Goal: Task Accomplishment & Management: Manage account settings

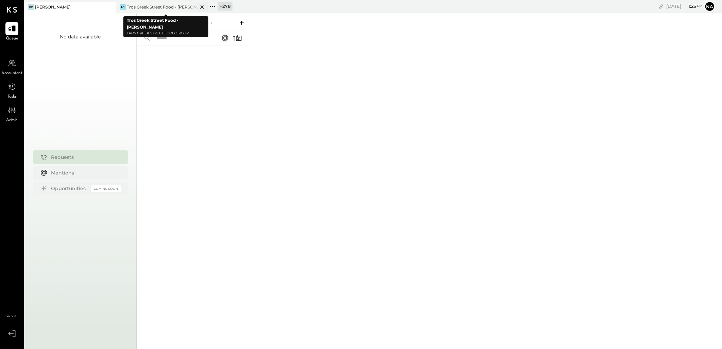
click at [153, 5] on div "Tros Greek Street Food - [PERSON_NAME]" at bounding box center [162, 7] width 71 height 6
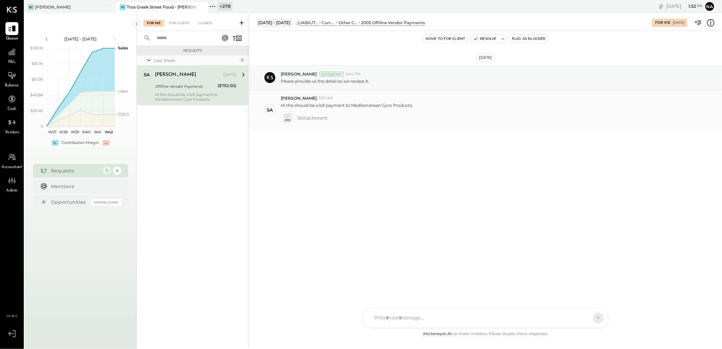
click at [311, 118] on span "1 Attachment" at bounding box center [312, 118] width 31 height 14
click at [331, 77] on div "Please provide us the detail so we reclass it." at bounding box center [499, 80] width 436 height 7
click at [720, 19] on div "[DATE] - [DATE] LIABILITIES AND EQUITY Liabilities Current Liabilities Other Cu…" at bounding box center [485, 22] width 473 height 14
click at [712, 22] on icon at bounding box center [710, 22] width 9 height 9
click at [313, 121] on div "For Me For Client Closed Requests Last Week 1 SA [PERSON_NAME] Owner [PERSON_NA…" at bounding box center [429, 180] width 585 height 334
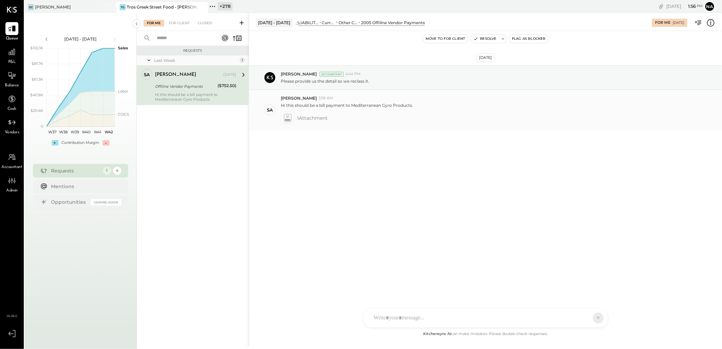
click at [314, 120] on span "1 Attachment" at bounding box center [312, 118] width 31 height 14
drag, startPoint x: 314, startPoint y: 120, endPoint x: 285, endPoint y: 118, distance: 28.6
click at [285, 118] on icon at bounding box center [287, 118] width 7 height 8
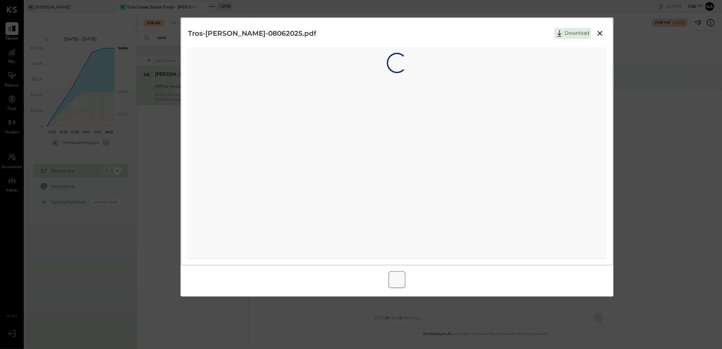
click at [286, 118] on div "Loading…" at bounding box center [397, 152] width 418 height 211
click at [578, 33] on button "Download" at bounding box center [572, 33] width 37 height 11
click at [601, 34] on icon at bounding box center [600, 33] width 8 height 8
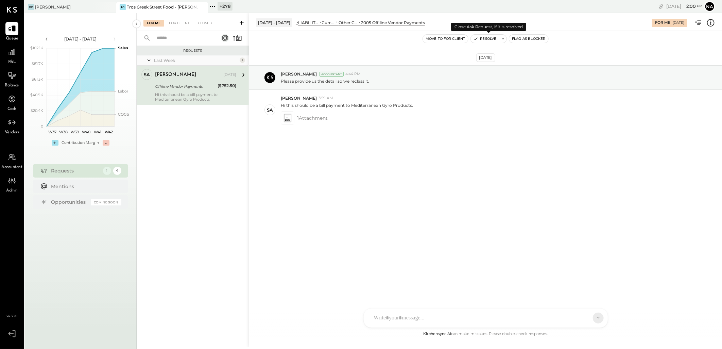
click at [491, 38] on button "Resolve" at bounding box center [485, 39] width 29 height 8
